Goal: Check status

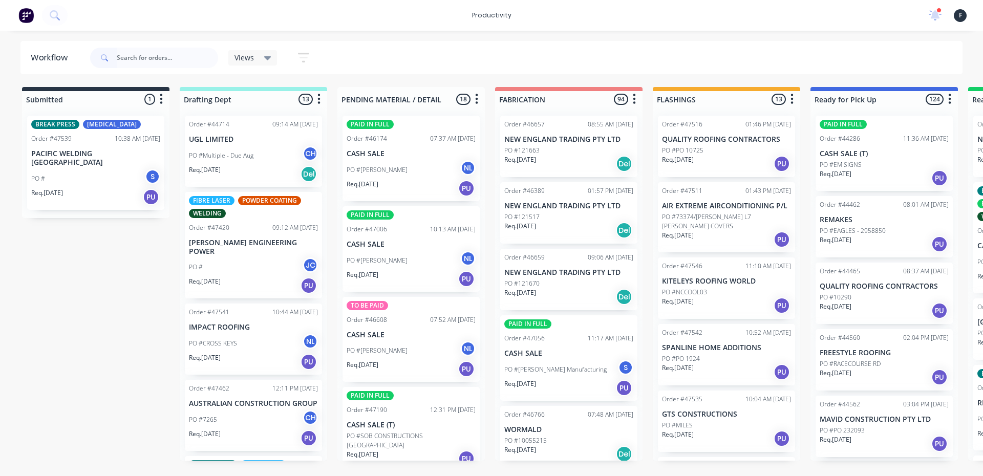
click at [176, 53] on input "text" at bounding box center [167, 58] width 101 height 20
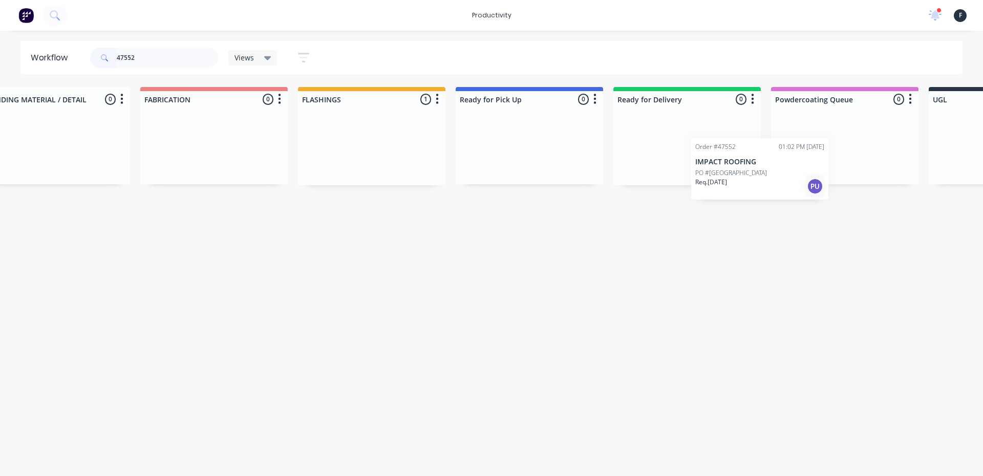
scroll to position [0, 356]
drag, startPoint x: 703, startPoint y: 152, endPoint x: 533, endPoint y: 147, distance: 170.1
click at [533, 147] on div "Submitted 0 Sort By Created date Required date Order number Customer name Most …" at bounding box center [490, 136] width 1708 height 98
type input "47552"
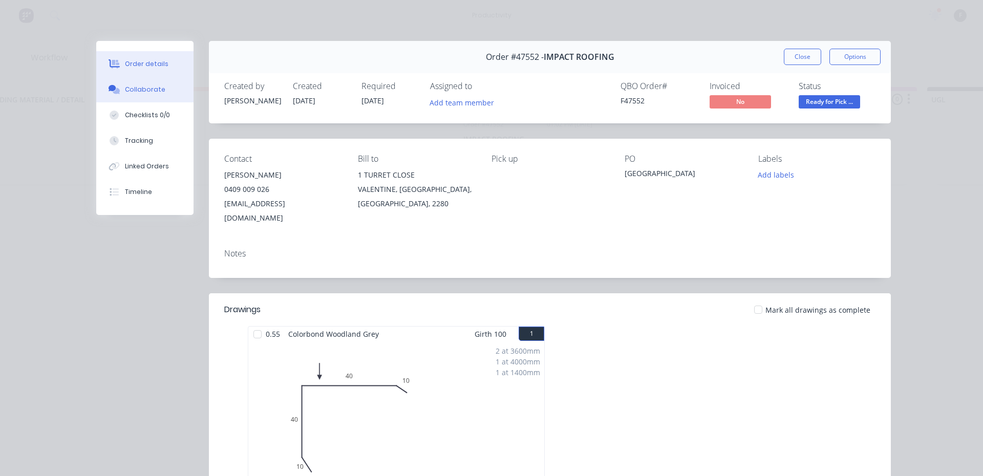
click at [116, 101] on button "Collaborate" at bounding box center [144, 90] width 97 height 26
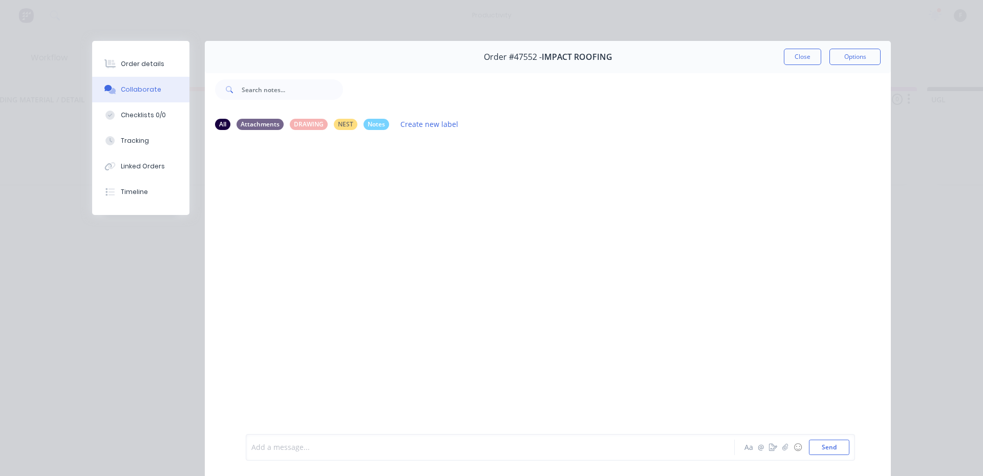
click at [268, 446] on div at bounding box center [476, 448] width 448 height 11
